Goal: Task Accomplishment & Management: Manage account settings

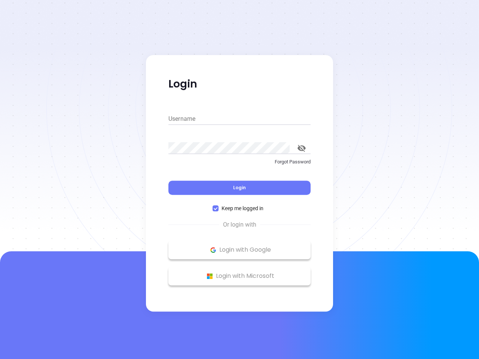
click at [239, 179] on div "Login" at bounding box center [239, 183] width 142 height 23
click at [239, 119] on input "Username" at bounding box center [239, 119] width 142 height 12
click at [301, 148] on icon "toggle password visibility" at bounding box center [301, 148] width 8 height 7
click at [239, 188] on span "Login" at bounding box center [239, 187] width 13 height 6
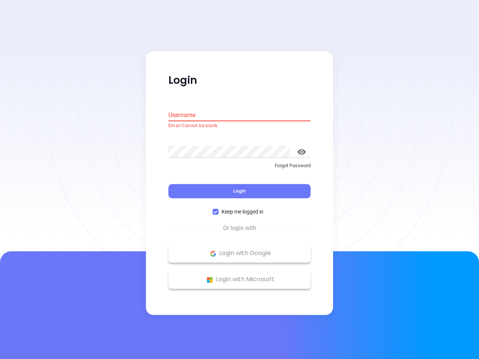
click at [239, 208] on span "Keep me logged in" at bounding box center [242, 212] width 48 height 8
click at [218, 209] on input "Keep me logged in" at bounding box center [215, 212] width 6 height 6
checkbox input "false"
click at [239, 250] on p "Login with Google" at bounding box center [239, 253] width 135 height 11
click at [239, 276] on p "Login with Microsoft" at bounding box center [239, 279] width 135 height 11
